Goal: Complete application form

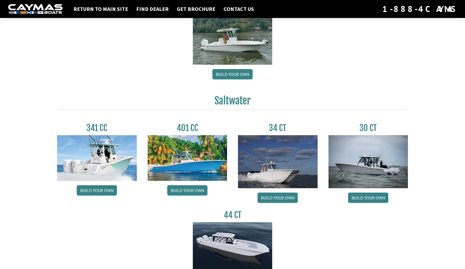
scroll to position [134, 0]
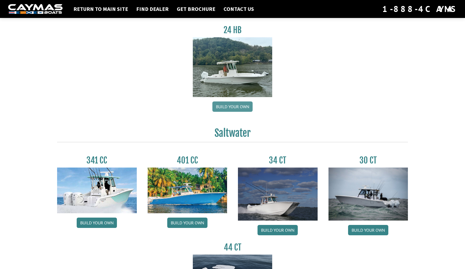
click at [229, 103] on link "Build your own" at bounding box center [233, 107] width 40 height 10
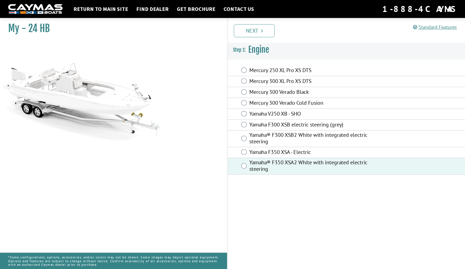
click at [244, 147] on div "Yamaha F350 XSA - Electric" at bounding box center [347, 152] width 238 height 11
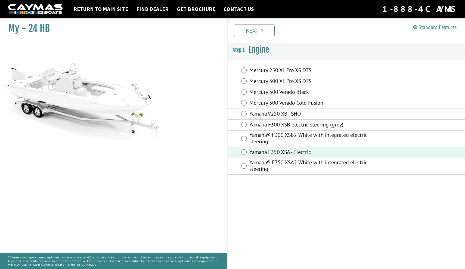
click at [240, 137] on div "Yamaha® F300 XSB2 White with integrated electric steering" at bounding box center [347, 139] width 238 height 17
click at [241, 139] on div "Yamaha® F300 XSB2 White with integrated electric steering" at bounding box center [347, 139] width 238 height 17
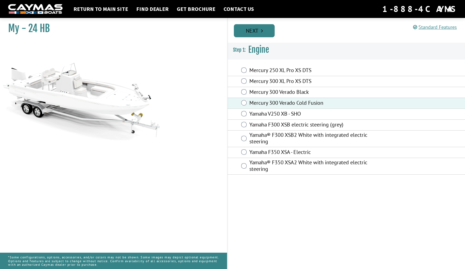
click at [254, 35] on link "Next" at bounding box center [254, 30] width 41 height 13
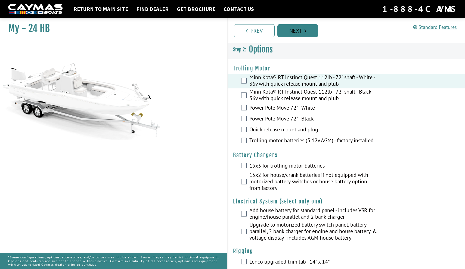
click at [317, 32] on link "Next" at bounding box center [298, 30] width 41 height 13
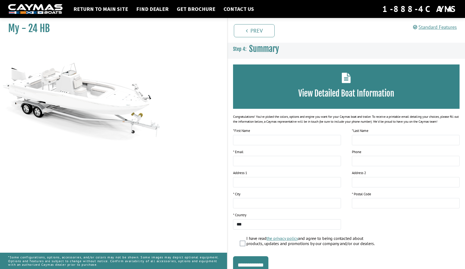
click at [317, 32] on ul "Prev Next" at bounding box center [349, 30] width 233 height 14
